Goal: Task Accomplishment & Management: Complete application form

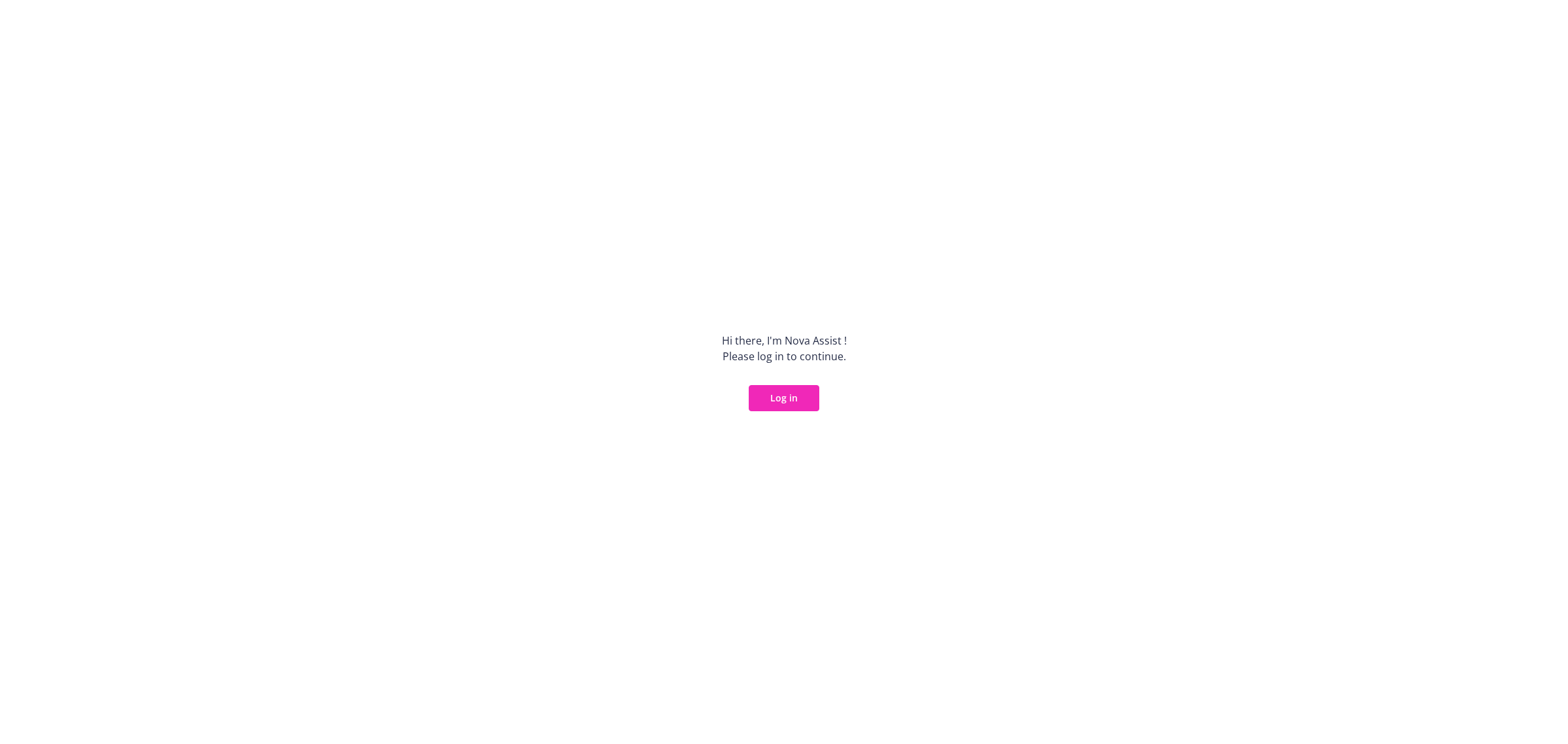
click at [793, 394] on button "Log in" at bounding box center [784, 398] width 70 height 26
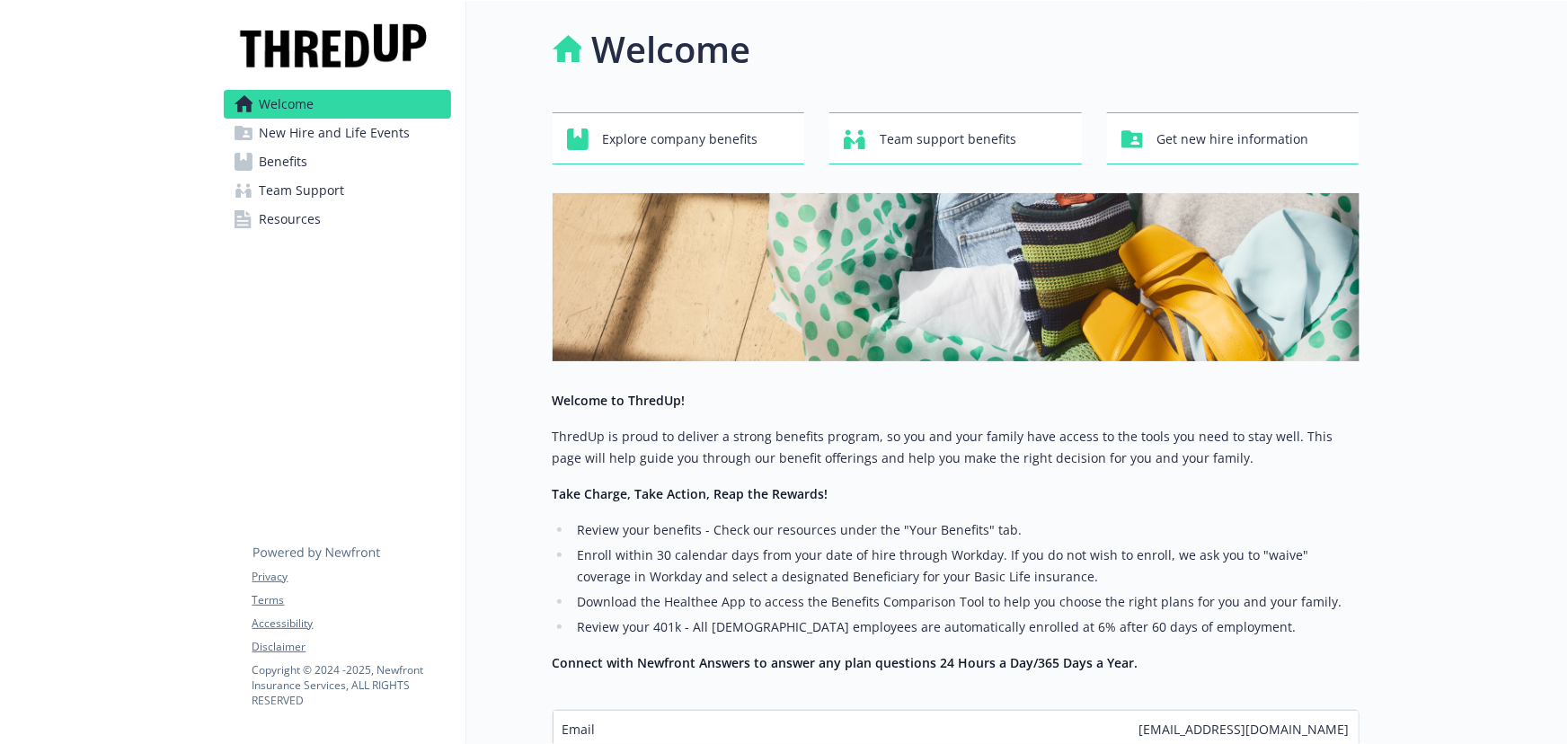
click at [318, 126] on span "New Hire and Life Events" at bounding box center [335, 134] width 151 height 29
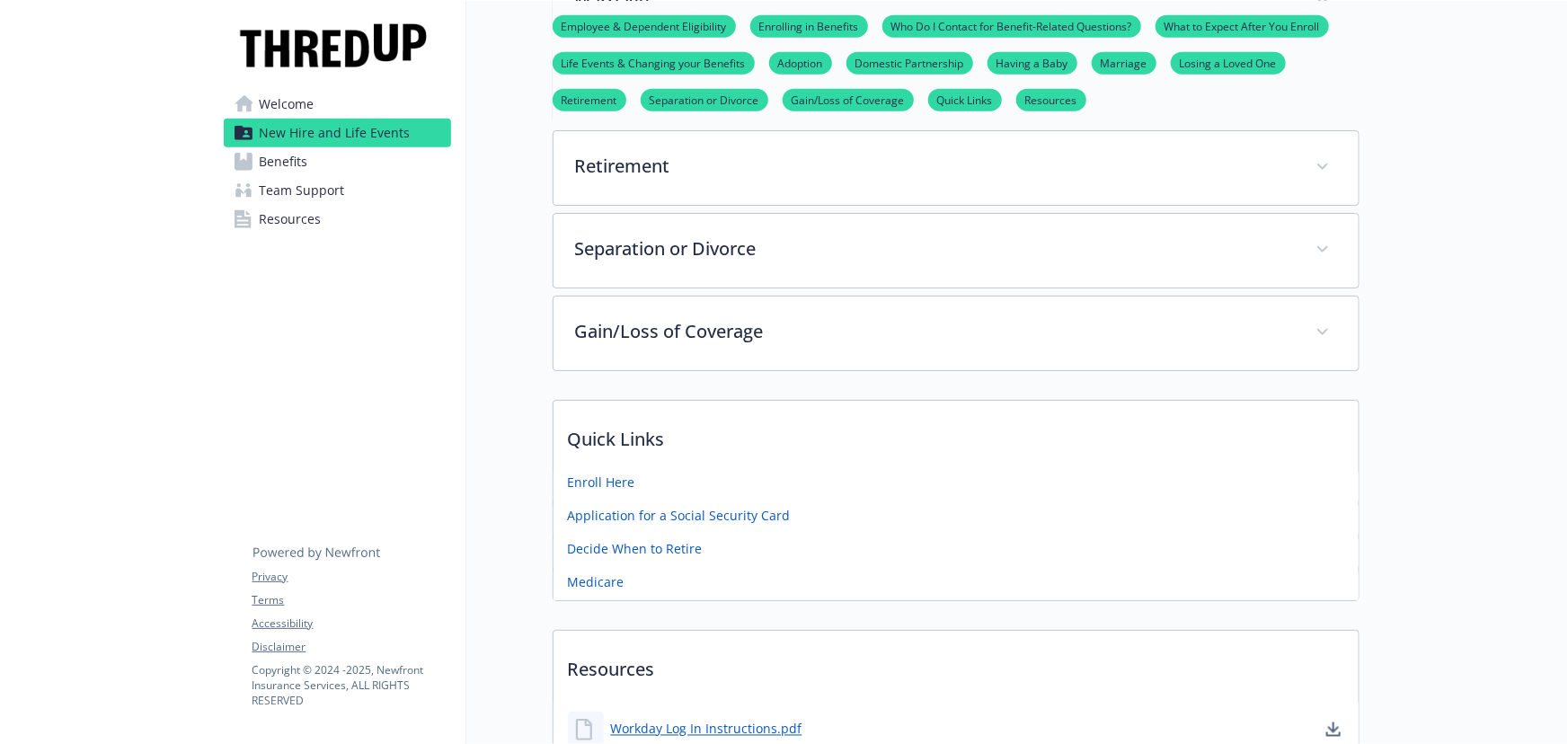
scroll to position [1388, 0]
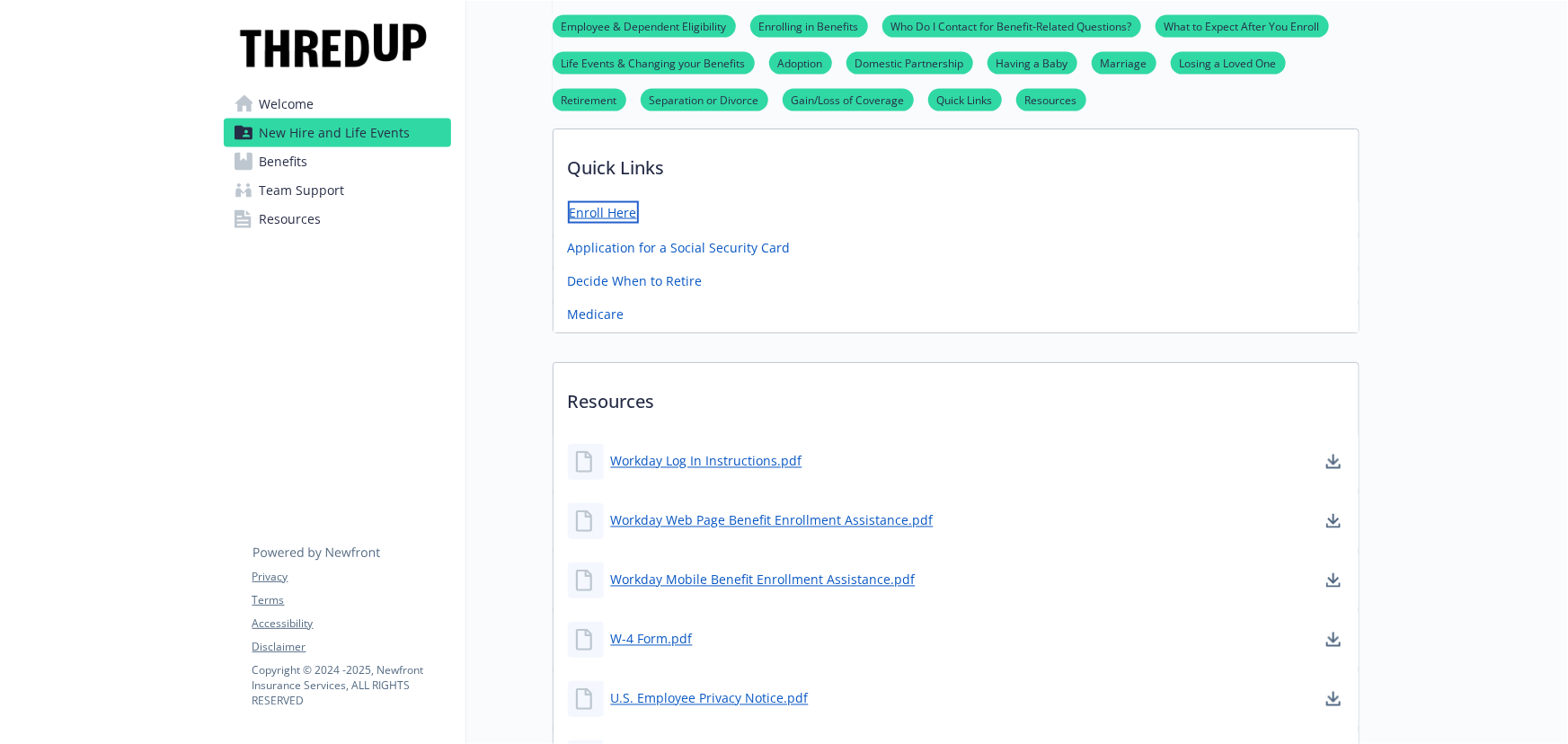
click at [607, 208] on link "Enroll Here" at bounding box center [603, 212] width 71 height 22
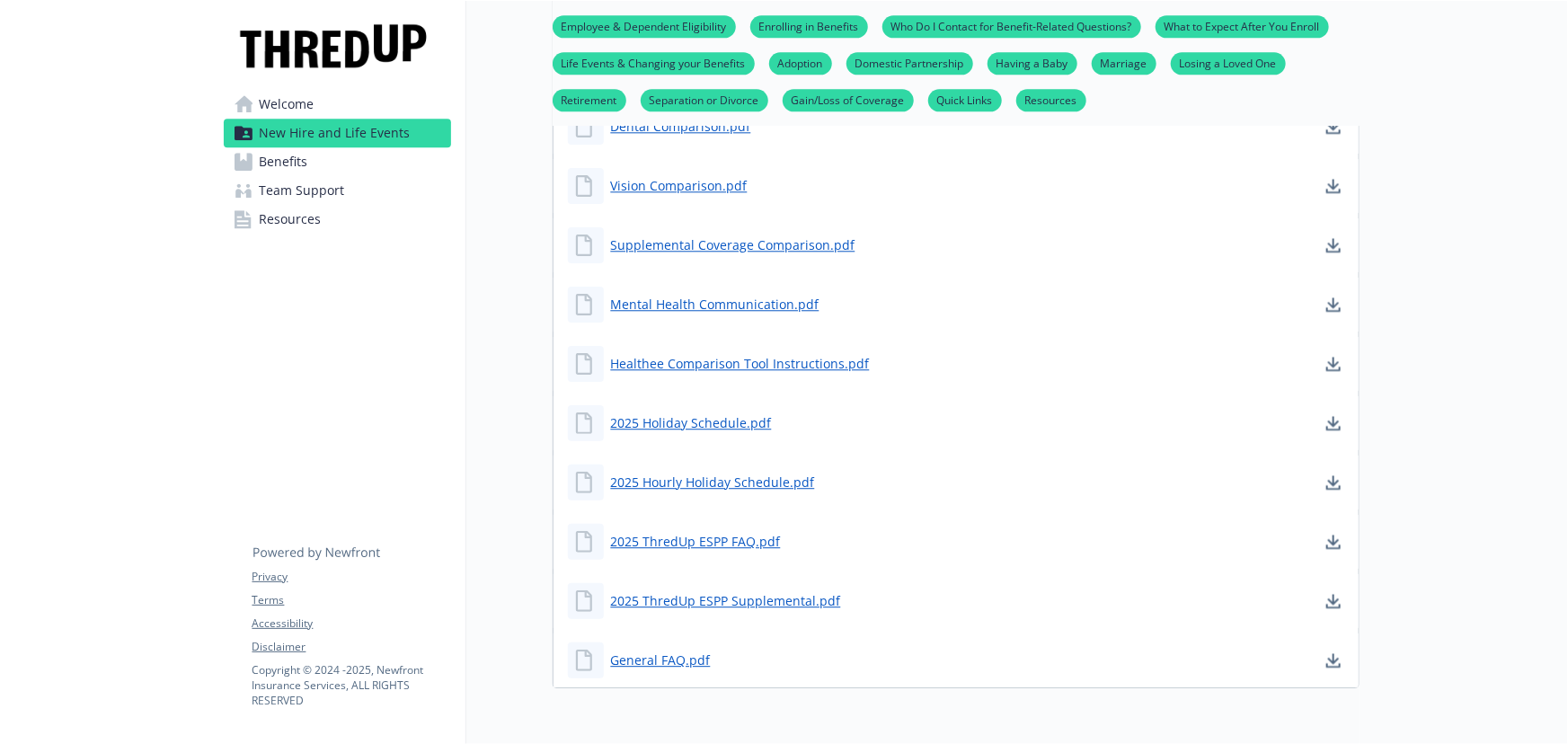
scroll to position [2116, 0]
